Goal: Transaction & Acquisition: Subscribe to service/newsletter

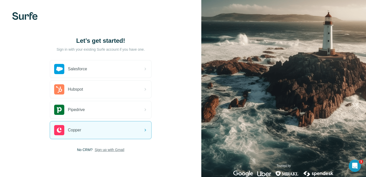
click at [117, 149] on span "Sign up with Gmail" at bounding box center [110, 149] width 30 height 5
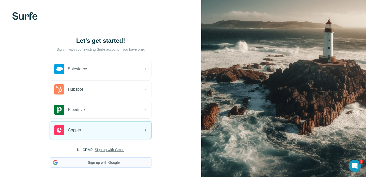
click at [109, 160] on button "Sign up with Google" at bounding box center [101, 162] width 102 height 10
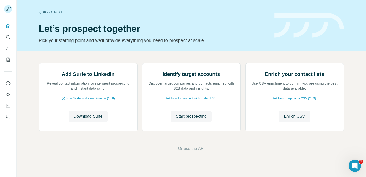
scroll to position [18, 0]
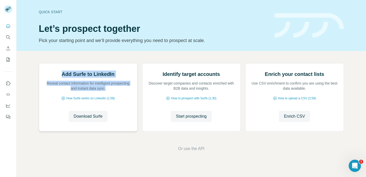
drag, startPoint x: 62, startPoint y: 110, endPoint x: 106, endPoint y: 125, distance: 47.1
click at [106, 91] on div "Add Surfe to LinkedIn Reveal contact information for intelligent prospecting an…" at bounding box center [88, 80] width 88 height 20
click at [106, 91] on p "Reveal contact information for intelligent prospecting and instant data sync." at bounding box center [88, 86] width 88 height 10
drag, startPoint x: 108, startPoint y: 125, endPoint x: 60, endPoint y: 115, distance: 49.1
click at [60, 91] on div "Add Surfe to LinkedIn Reveal contact information for intelligent prospecting an…" at bounding box center [88, 80] width 88 height 20
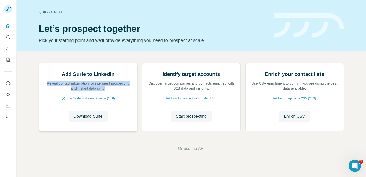
click at [60, 91] on div "Add Surfe to LinkedIn Reveal contact information for intelligent prospecting an…" at bounding box center [88, 80] width 88 height 20
drag, startPoint x: 61, startPoint y: 111, endPoint x: 113, endPoint y: 125, distance: 53.5
click at [113, 91] on div "Add Surfe to LinkedIn Reveal contact information for intelligent prospecting an…" at bounding box center [88, 80] width 88 height 20
click at [113, 91] on p "Reveal contact information for intelligent prospecting and instant data sync." at bounding box center [88, 86] width 88 height 10
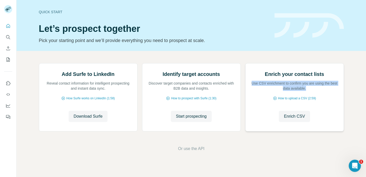
drag, startPoint x: 247, startPoint y: 121, endPoint x: 309, endPoint y: 126, distance: 62.2
click at [309, 126] on div "Enrich your contact lists Use CSV enrichment to confirm you are using the best …" at bounding box center [295, 97] width 98 height 68
click at [309, 91] on p "Use CSV enrichment to confirm you are using the best data available." at bounding box center [295, 86] width 88 height 10
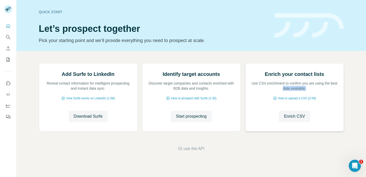
drag, startPoint x: 315, startPoint y: 126, endPoint x: 261, endPoint y: 120, distance: 54.0
click at [262, 91] on p "Use CSV enrichment to confirm you are using the best data available." at bounding box center [295, 86] width 88 height 10
click at [261, 91] on p "Use CSV enrichment to confirm you are using the best data available." at bounding box center [295, 86] width 88 height 10
drag, startPoint x: 246, startPoint y: 122, endPoint x: 314, endPoint y: 122, distance: 67.4
click at [314, 122] on div "Enrich your contact lists Use CSV enrichment to confirm you are using the best …" at bounding box center [295, 97] width 98 height 68
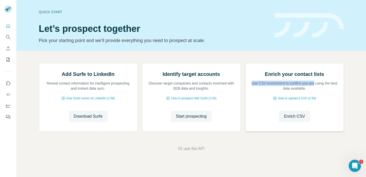
click at [314, 91] on p "Use CSV enrichment to confirm you are using the best data available." at bounding box center [295, 86] width 88 height 10
click at [145, 41] on p "Pick your starting point and we’ll provide everything you need to prospect at s…" at bounding box center [154, 40] width 230 height 7
click at [153, 42] on p "Pick your starting point and we’ll provide everything you need to prospect at s…" at bounding box center [154, 40] width 230 height 7
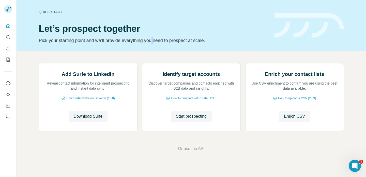
click at [153, 42] on p "Pick your starting point and we’ll provide everything you need to prospect at s…" at bounding box center [154, 40] width 230 height 7
click at [165, 40] on p "Pick your starting point and we’ll provide everything you need to prospect at s…" at bounding box center [154, 40] width 230 height 7
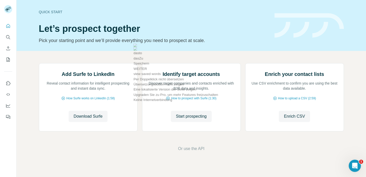
click at [185, 41] on p "Pick your starting point and we’ll provide everything you need to prospect at s…" at bounding box center [154, 40] width 230 height 7
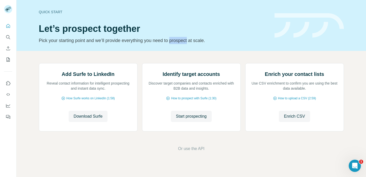
click at [185, 41] on p "Pick your starting point and we’ll provide everything you need to prospect at s…" at bounding box center [154, 40] width 230 height 7
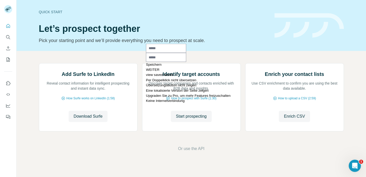
click at [207, 39] on p "Pick your starting point and we’ll provide everything you need to prospect at s…" at bounding box center [154, 40] width 230 height 7
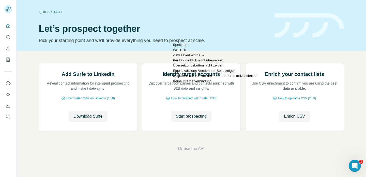
click at [181, 40] on p "Pick your starting point and we’ll provide everything you need to prospect at s…" at bounding box center [154, 40] width 230 height 7
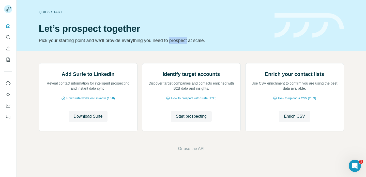
click at [181, 40] on p "Pick your starting point and we’ll provide everything you need to prospect at s…" at bounding box center [154, 40] width 230 height 7
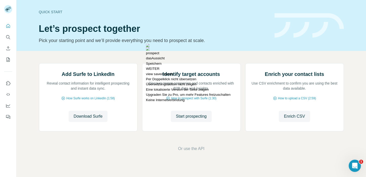
click at [101, 31] on h1 "Let’s prospect together" at bounding box center [154, 29] width 230 height 10
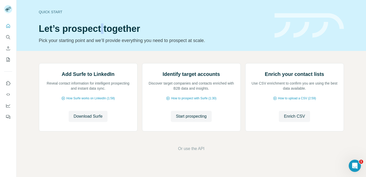
click at [101, 31] on h1 "Let’s prospect together" at bounding box center [154, 29] width 230 height 10
click at [59, 29] on h1 "Let’s prospect together" at bounding box center [154, 29] width 230 height 10
click at [37, 28] on div "Quick start Let’s prospect together Pick your starting point and we’ll provide …" at bounding box center [192, 25] width 350 height 51
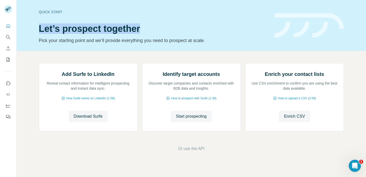
drag, startPoint x: 37, startPoint y: 30, endPoint x: 150, endPoint y: 34, distance: 113.5
click at [150, 34] on div "Quick start Let’s prospect together Pick your starting point and we’ll provide …" at bounding box center [192, 25] width 350 height 51
click at [150, 34] on div "Quick start Let’s prospect together Pick your starting point and we’ll provide …" at bounding box center [154, 25] width 230 height 37
